Goal: Navigation & Orientation: Find specific page/section

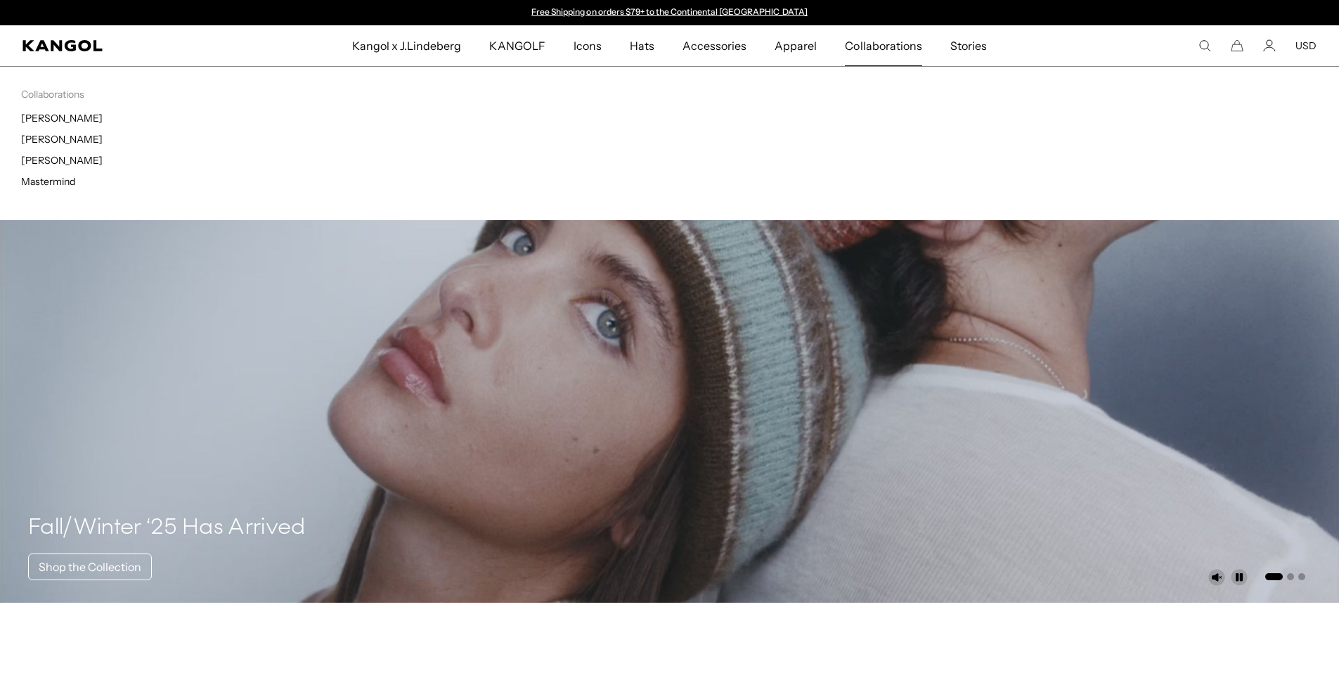
click at [830, 91] on div "Collaborations Collaborations J.Lindeberg [PERSON_NAME] [PERSON_NAME] Mastermind" at bounding box center [669, 143] width 1339 height 154
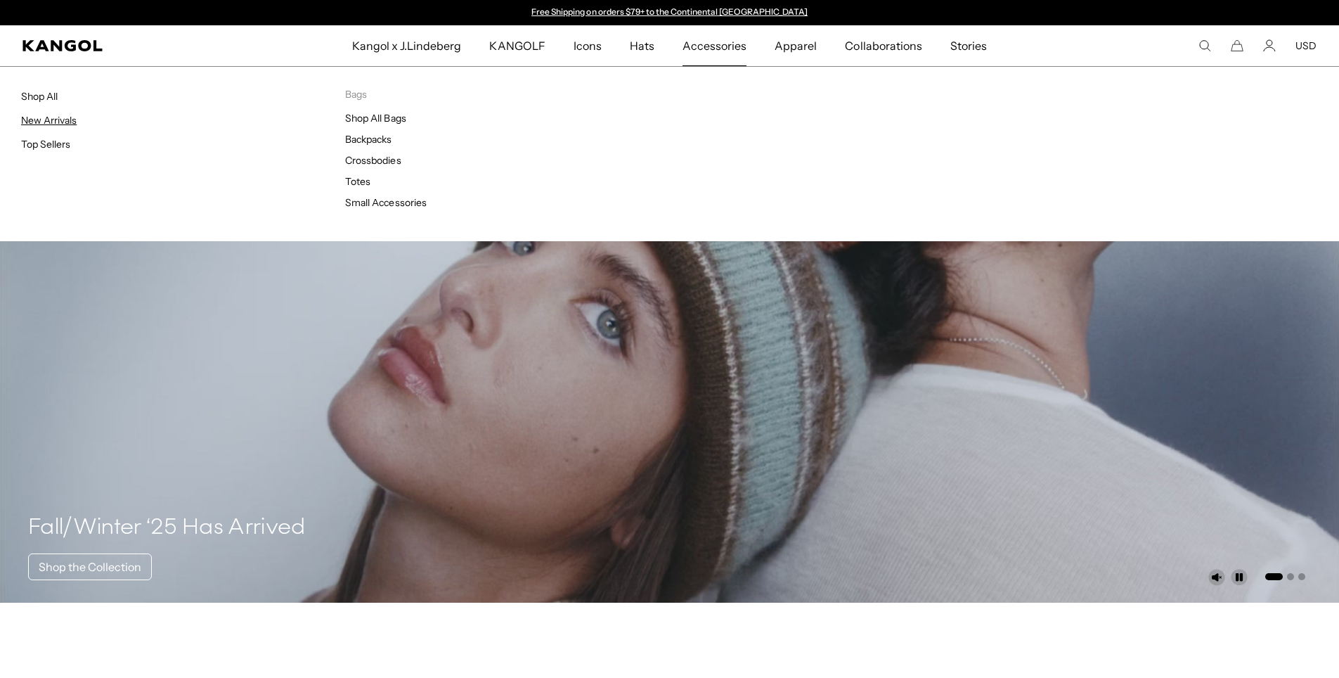
click at [40, 126] on link "New Arrivals" at bounding box center [49, 120] width 56 height 13
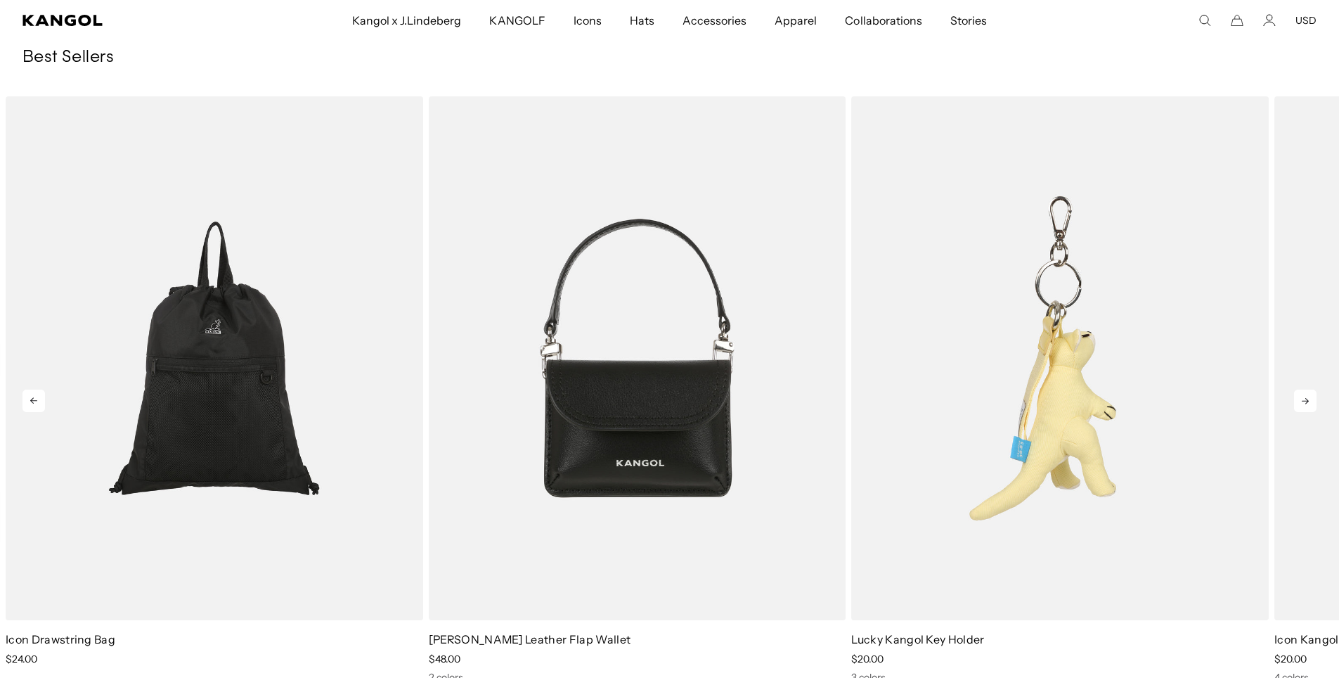
scroll to position [1681, 0]
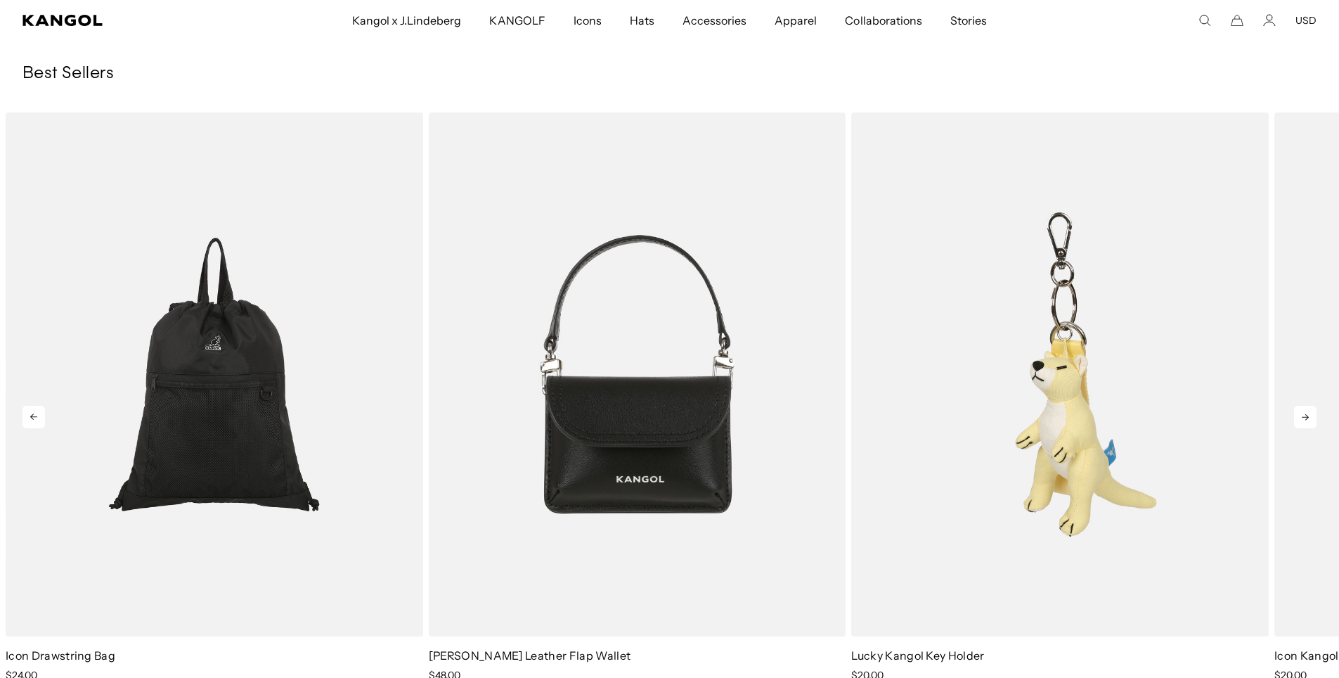
click at [1298, 412] on icon at bounding box center [1305, 417] width 22 height 22
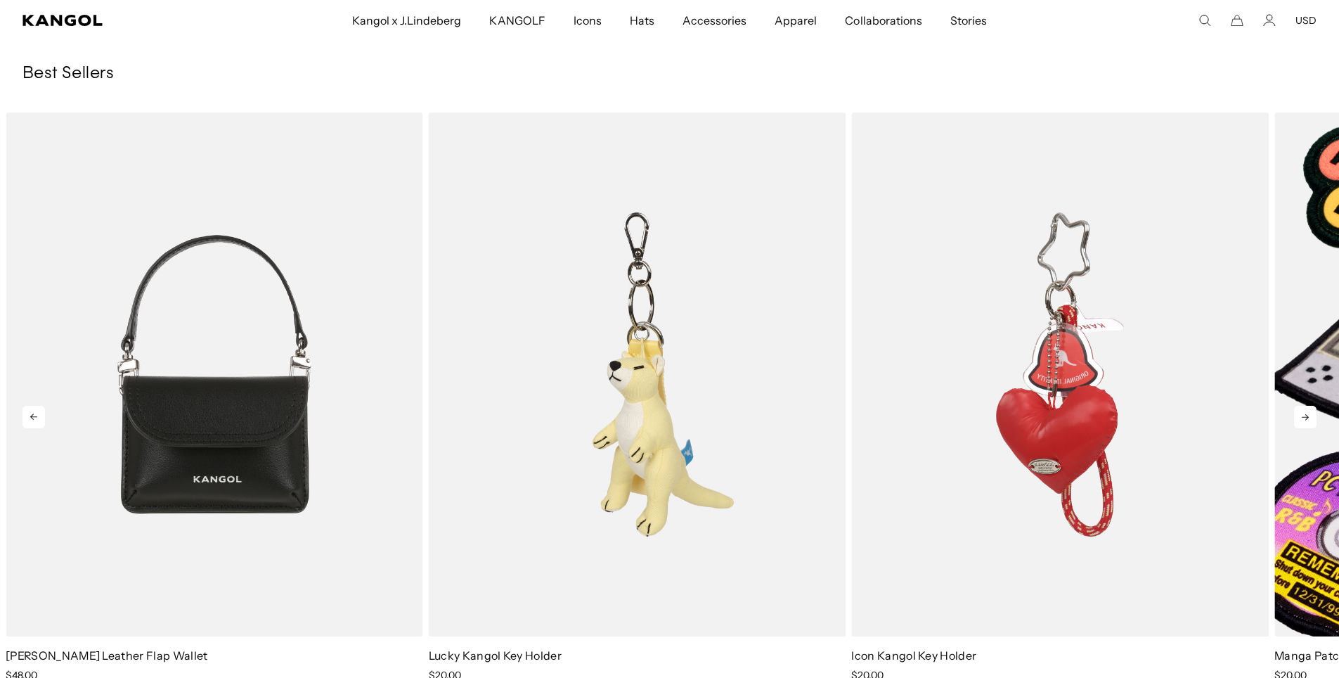
scroll to position [0, 0]
click at [1302, 414] on icon at bounding box center [1305, 417] width 22 height 22
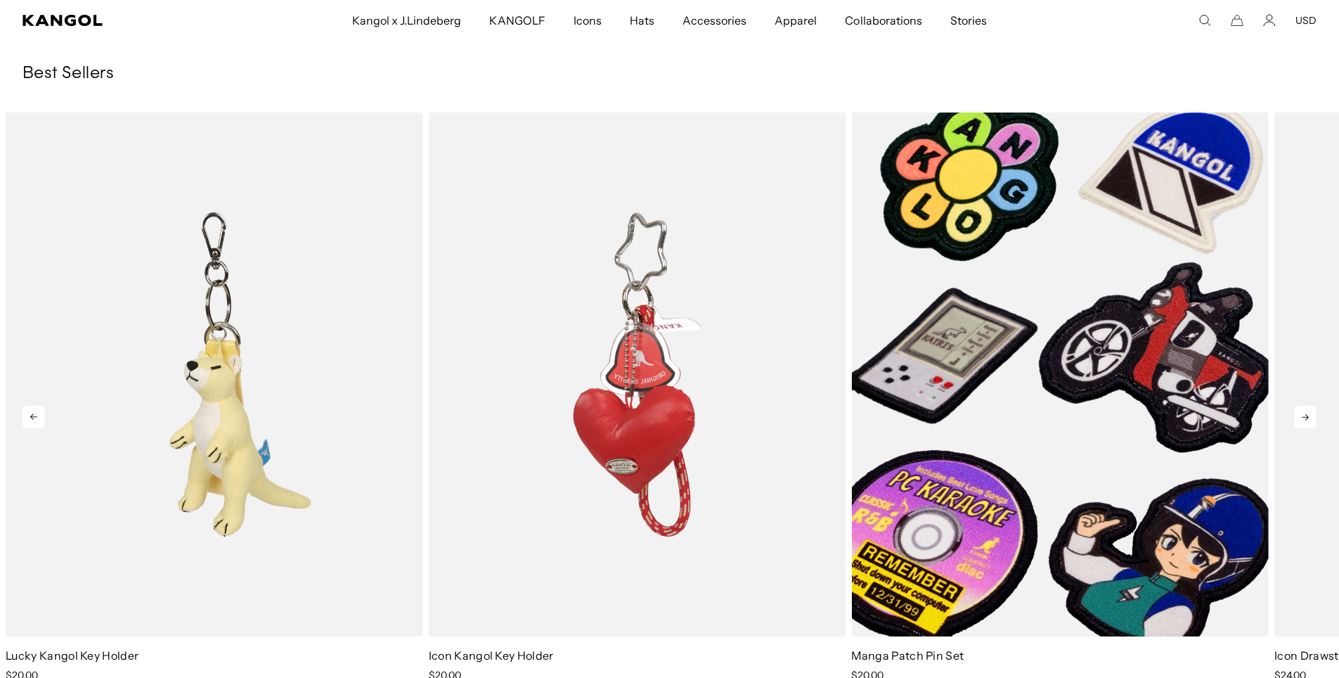
click at [1302, 414] on icon at bounding box center [1305, 417] width 22 height 22
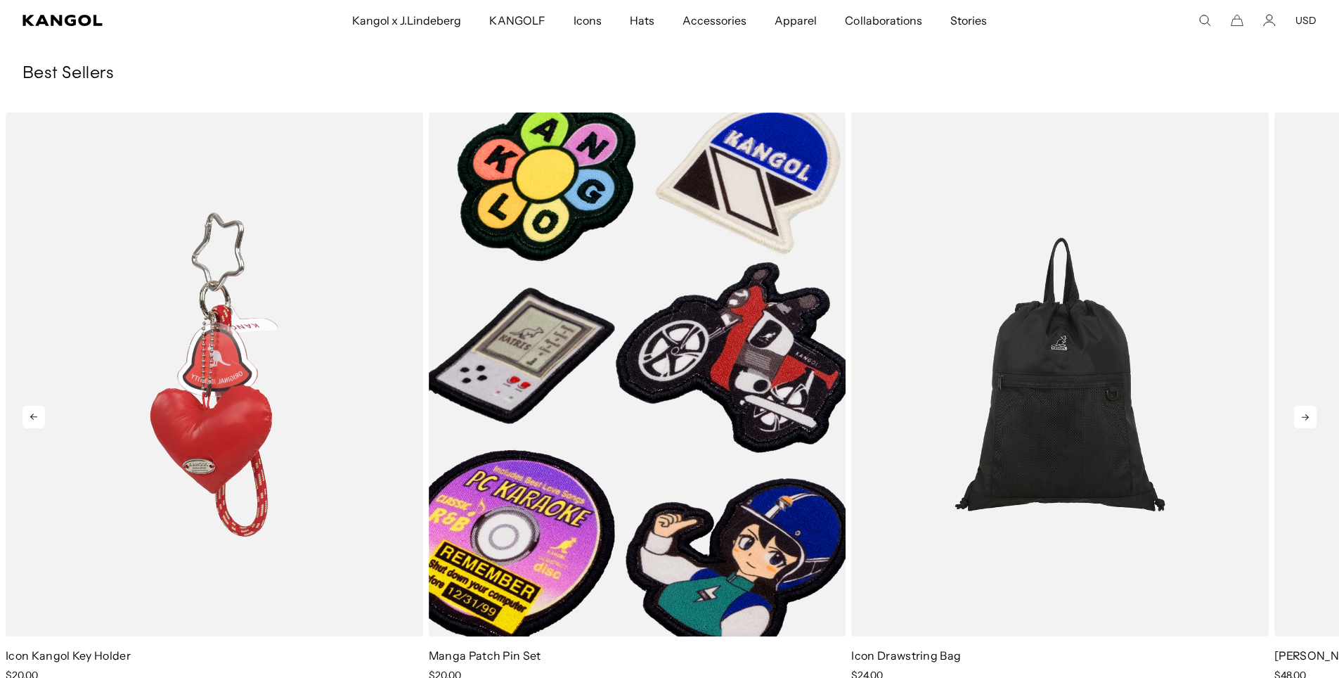
click at [1302, 414] on icon at bounding box center [1305, 417] width 22 height 22
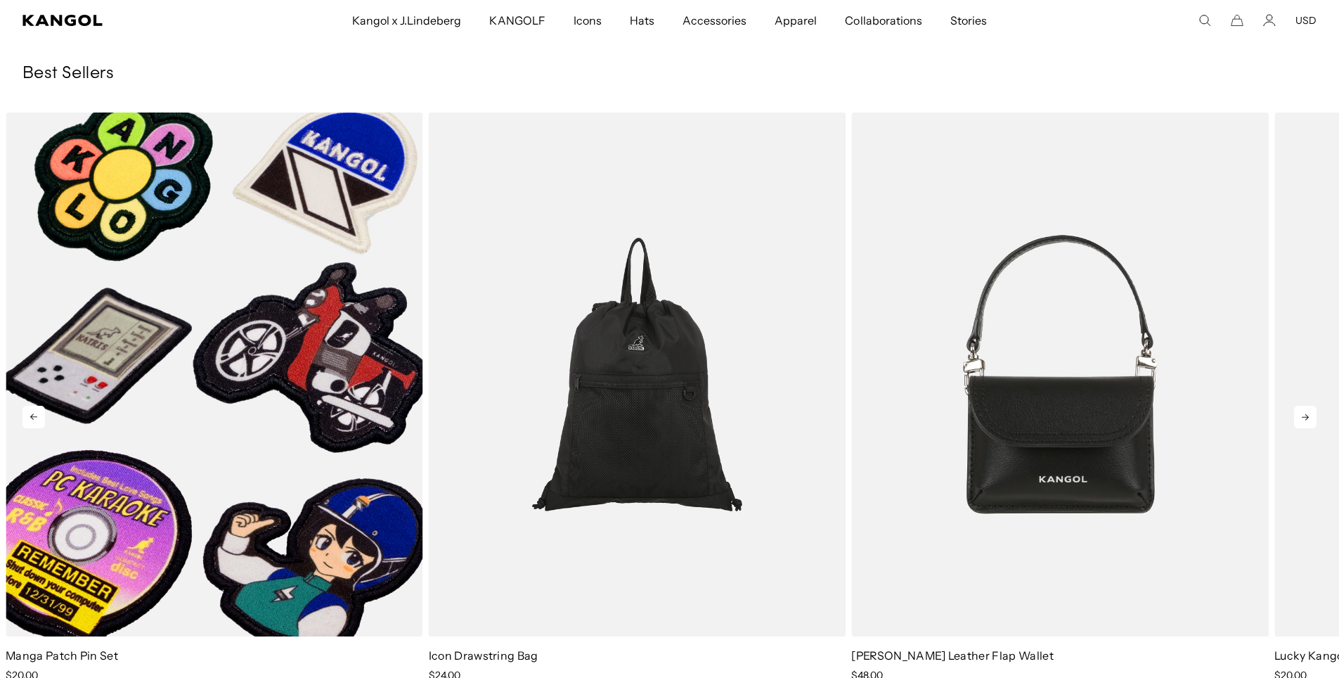
scroll to position [0, 290]
click at [1302, 414] on icon at bounding box center [1305, 417] width 22 height 22
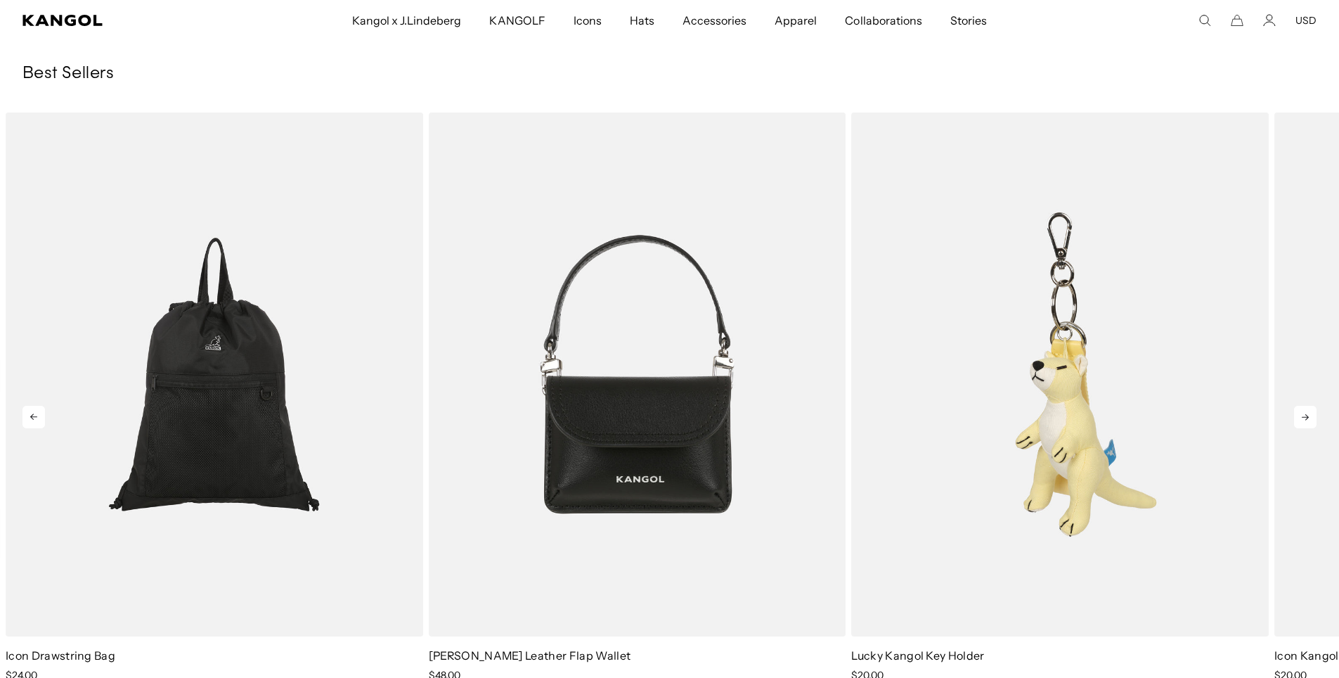
click at [1302, 414] on icon at bounding box center [1305, 417] width 22 height 22
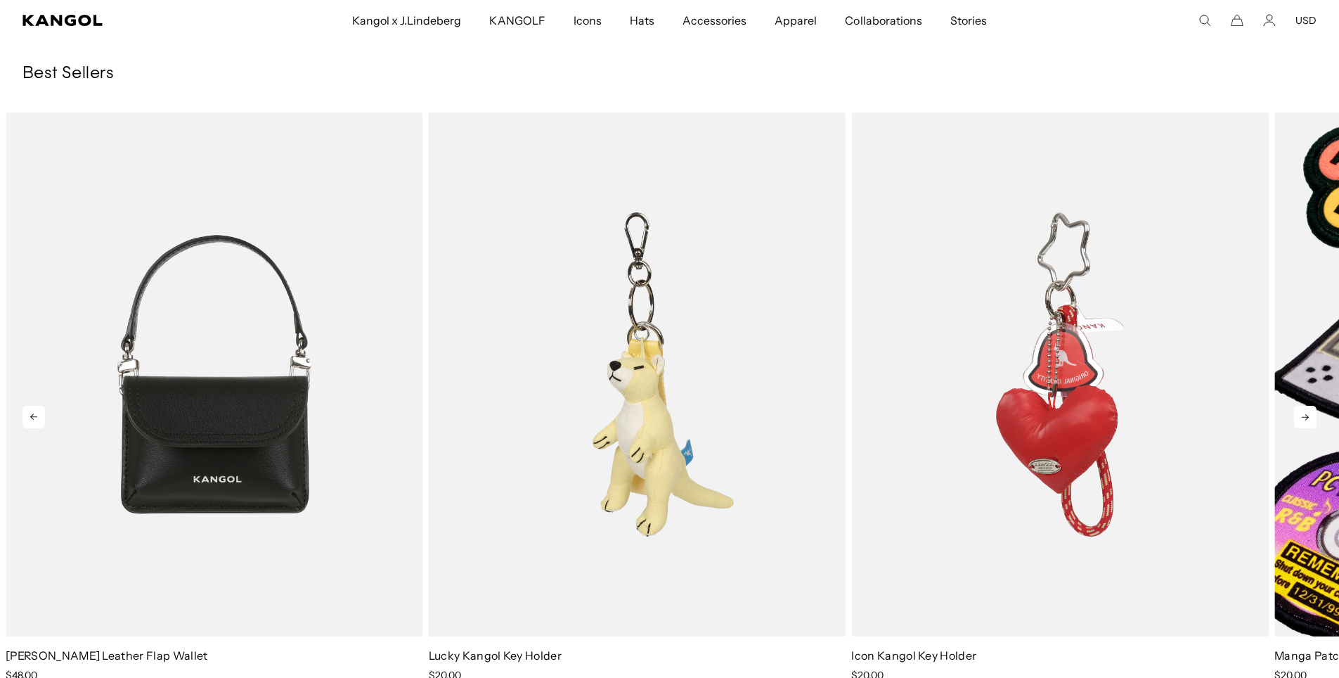
click at [1302, 414] on icon at bounding box center [1305, 417] width 22 height 22
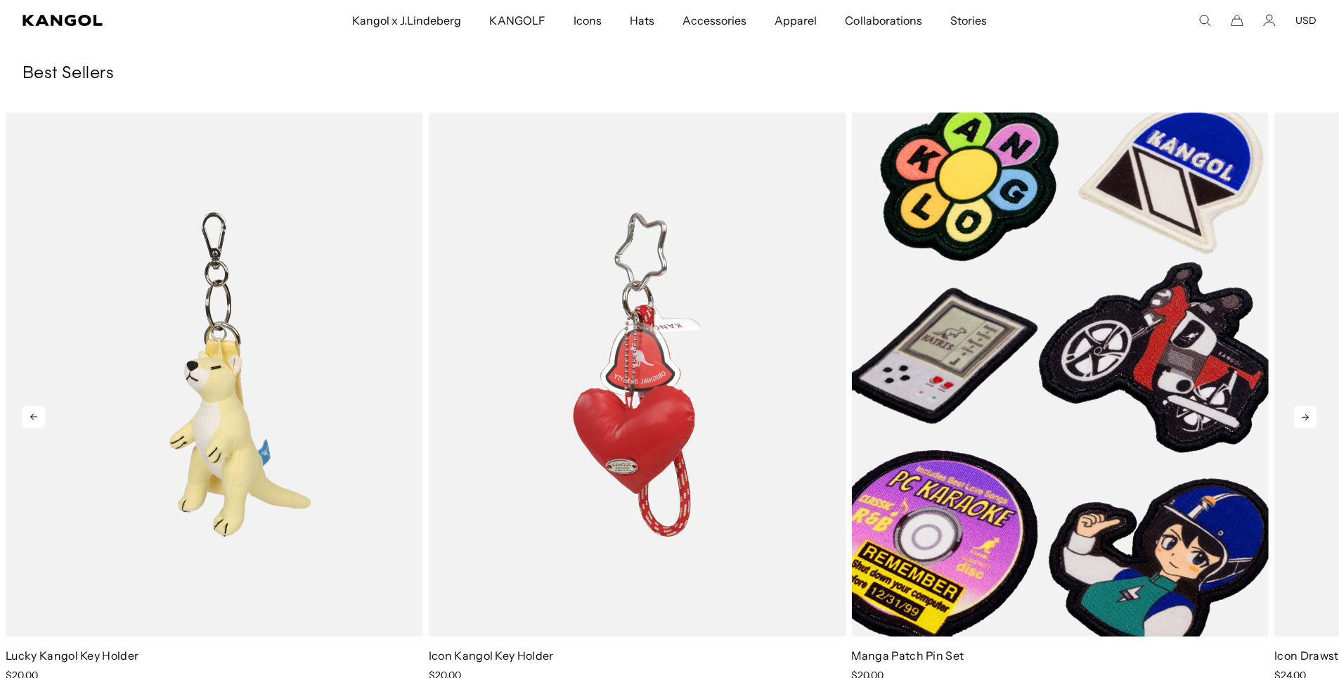
click at [1302, 414] on icon at bounding box center [1305, 417] width 22 height 22
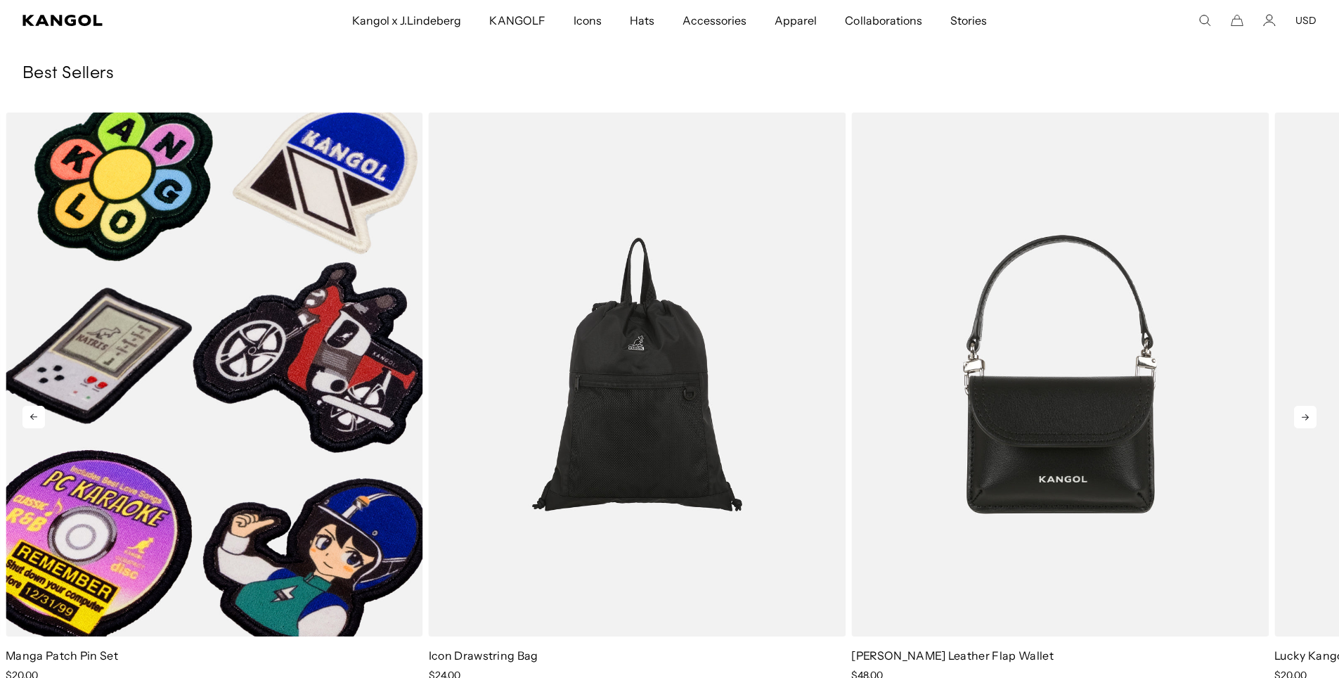
click at [1302, 414] on icon at bounding box center [1305, 417] width 22 height 22
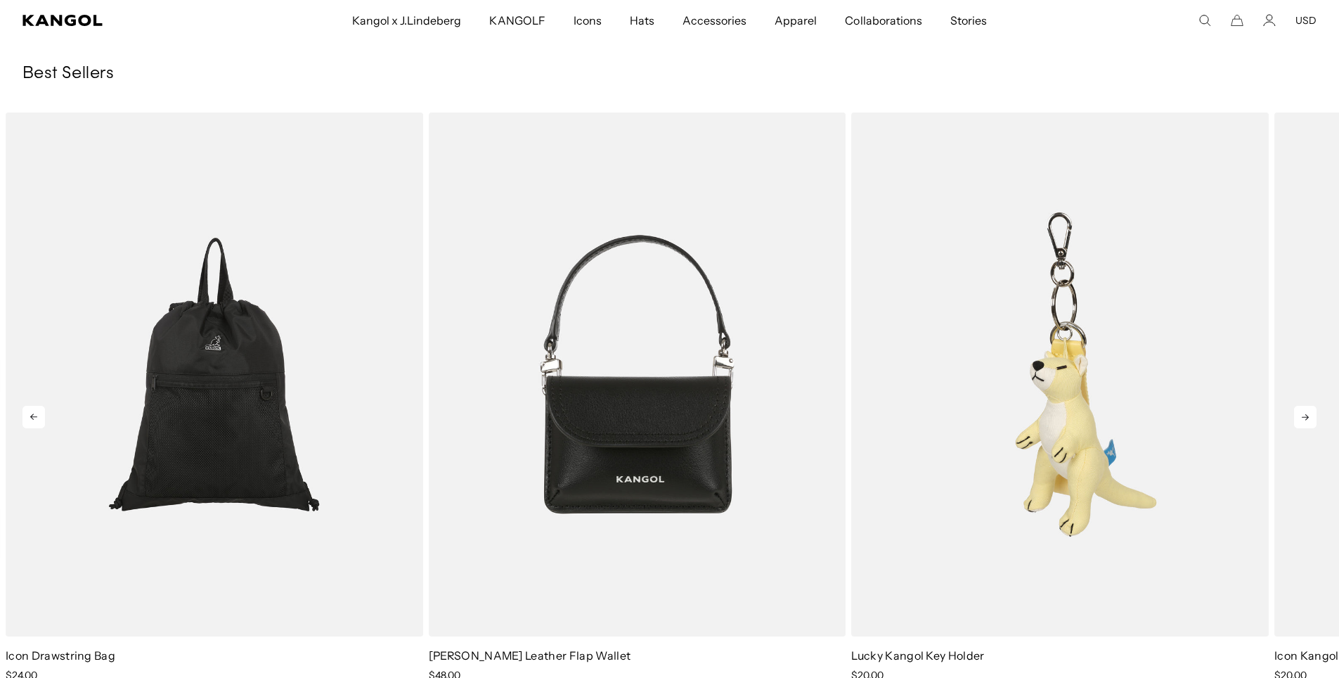
scroll to position [0, 0]
click at [1302, 414] on icon at bounding box center [1305, 417] width 22 height 22
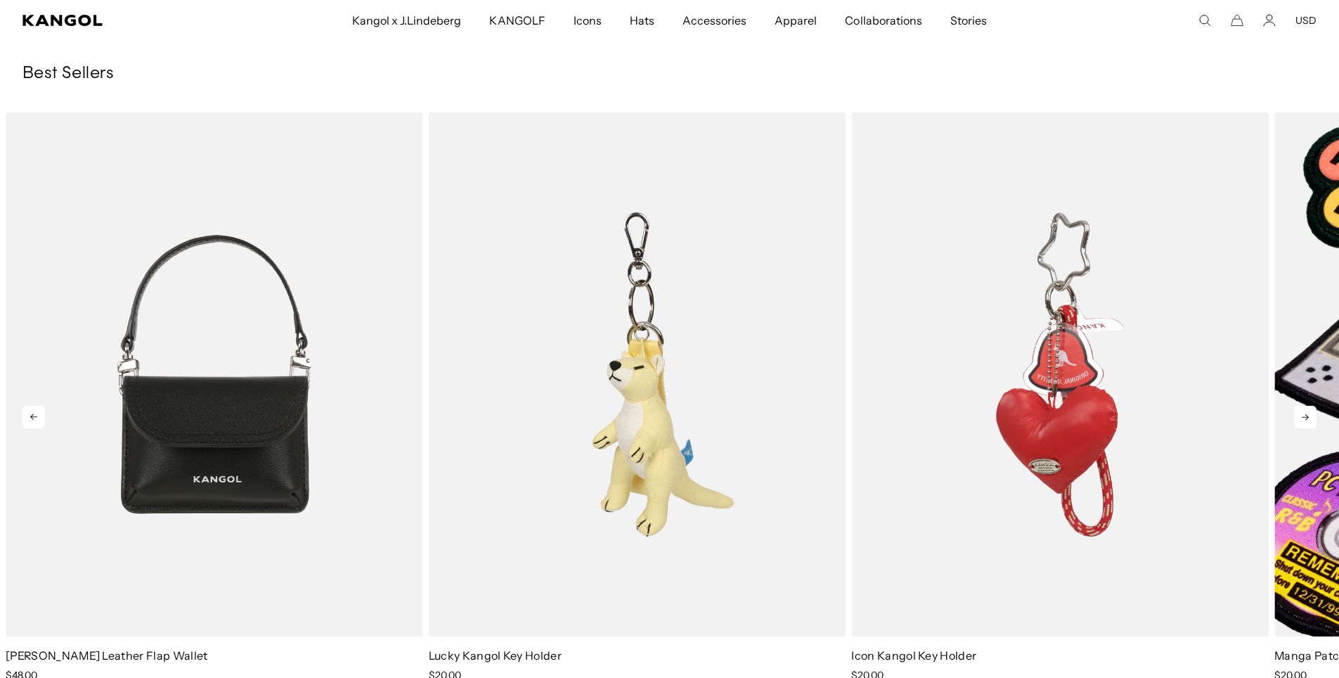
click at [1302, 414] on icon at bounding box center [1305, 417] width 22 height 22
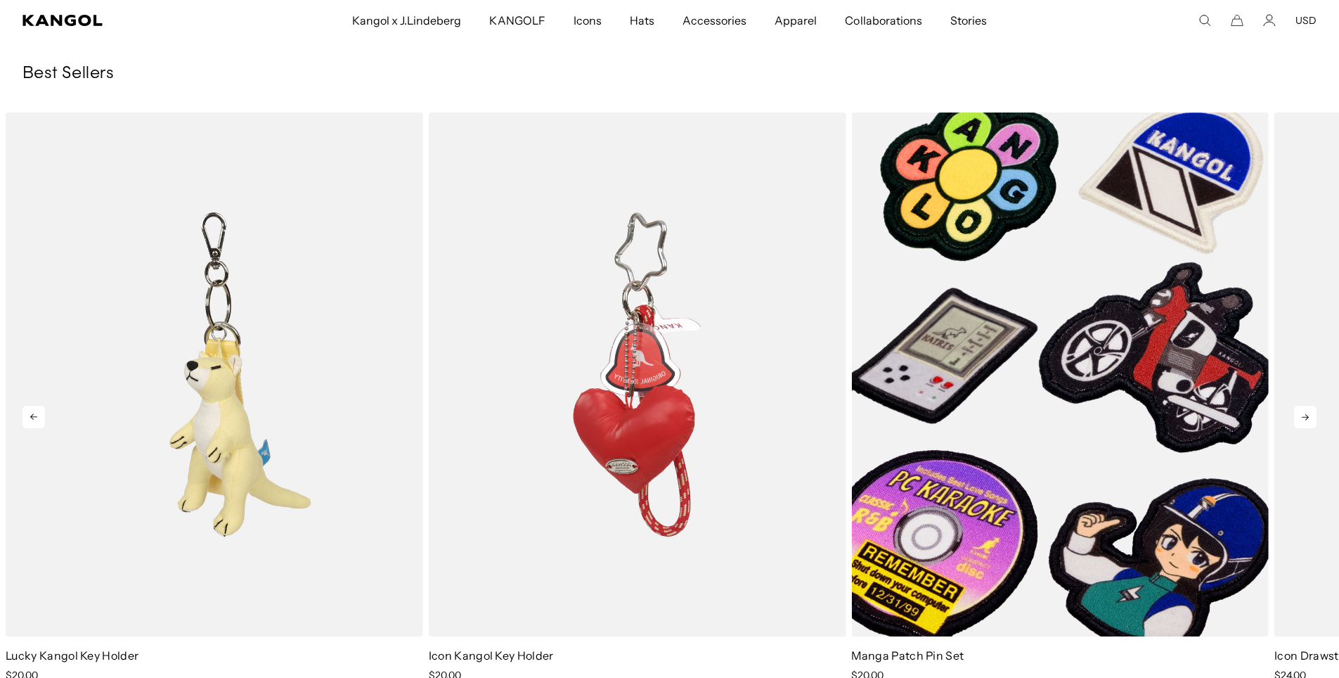
click at [1302, 414] on icon at bounding box center [1305, 417] width 22 height 22
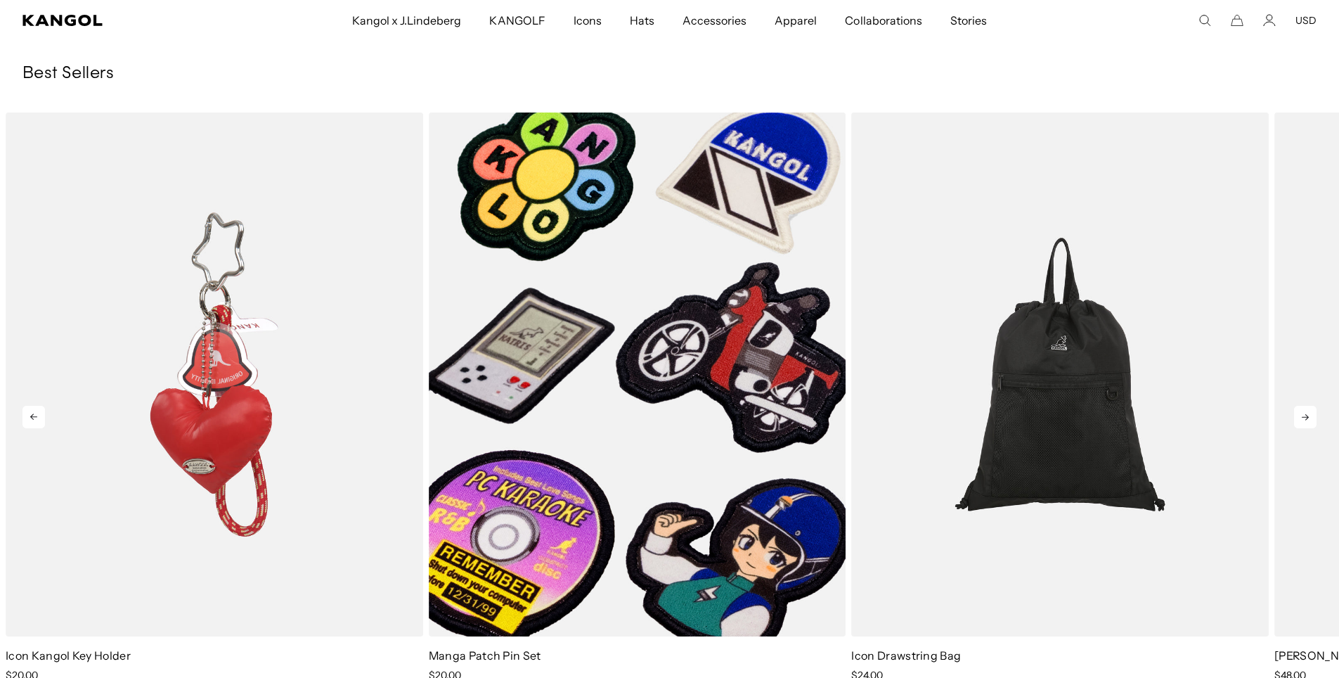
click at [1302, 414] on icon at bounding box center [1305, 417] width 22 height 22
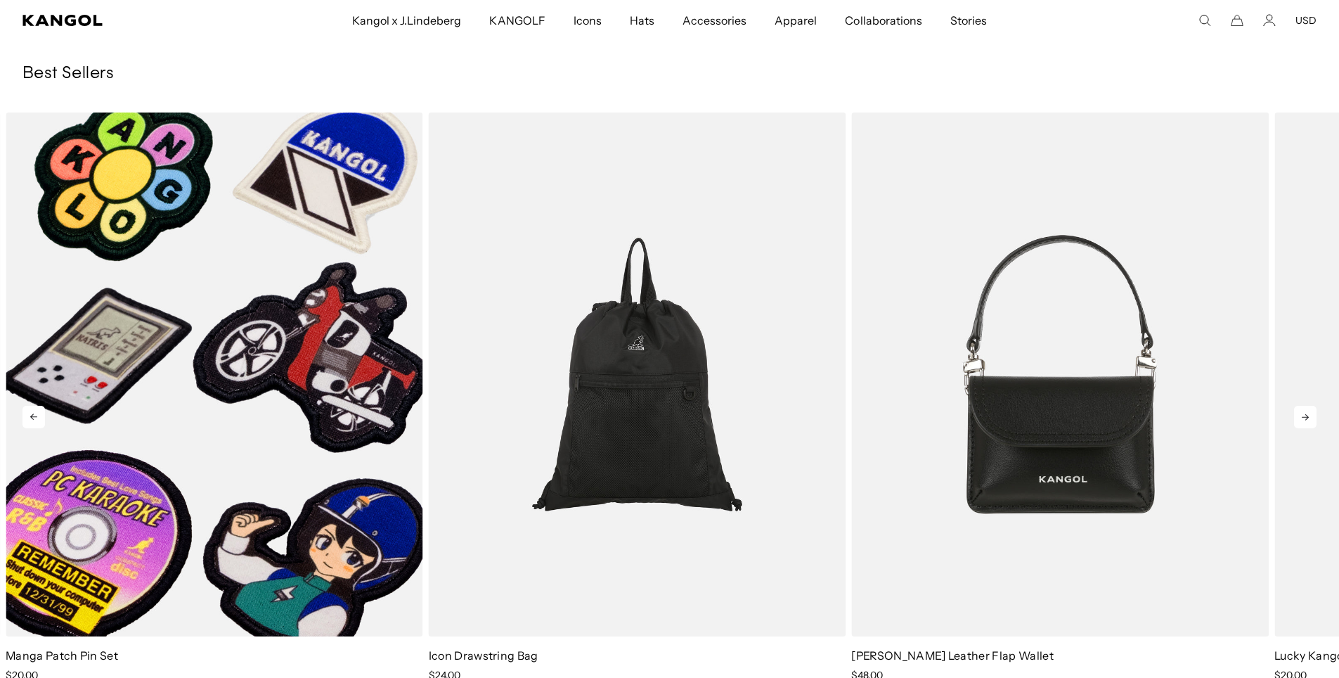
click at [1302, 414] on icon at bounding box center [1305, 417] width 22 height 22
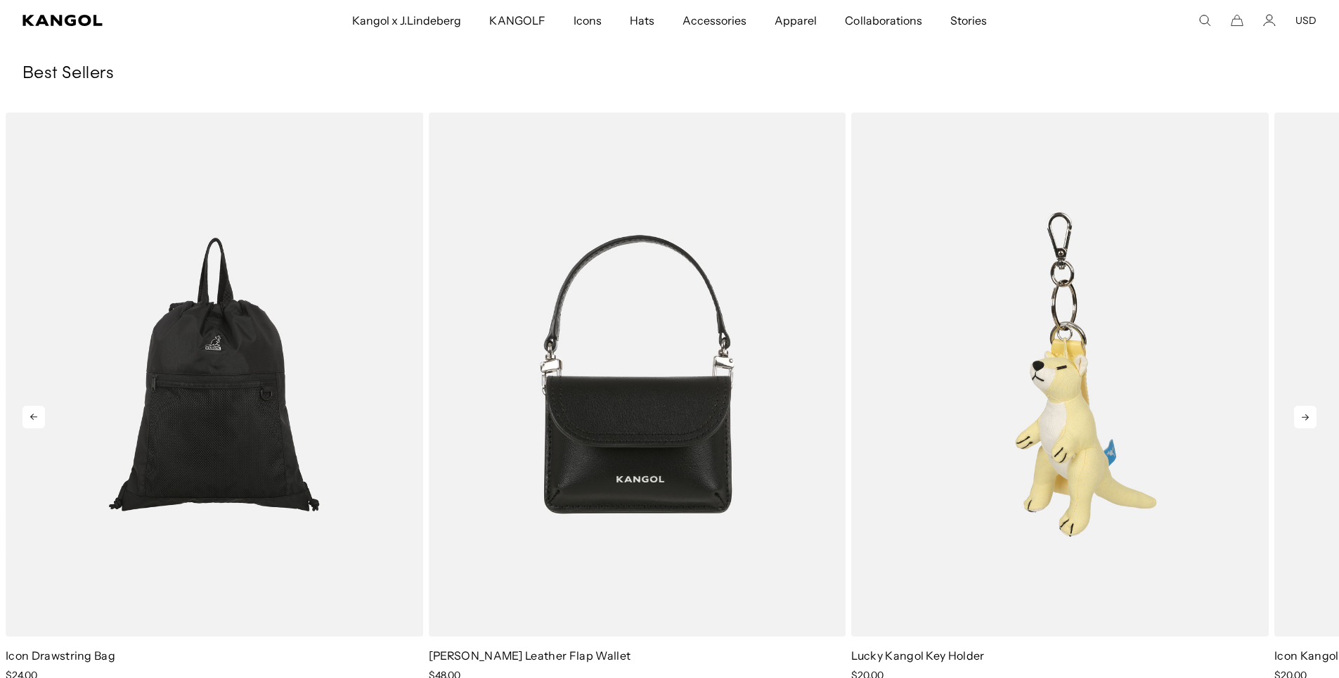
click at [1302, 414] on icon at bounding box center [1305, 417] width 22 height 22
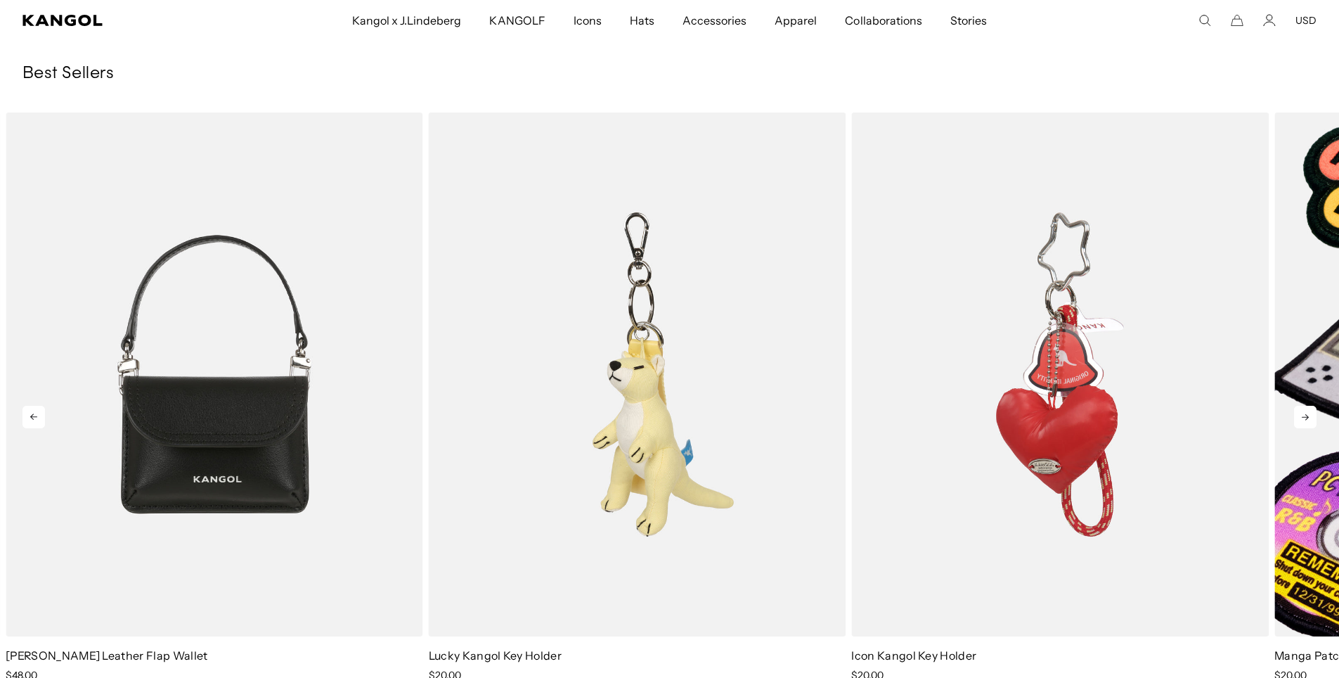
click at [1302, 414] on icon at bounding box center [1305, 417] width 22 height 22
